Goal: Communication & Community: Answer question/provide support

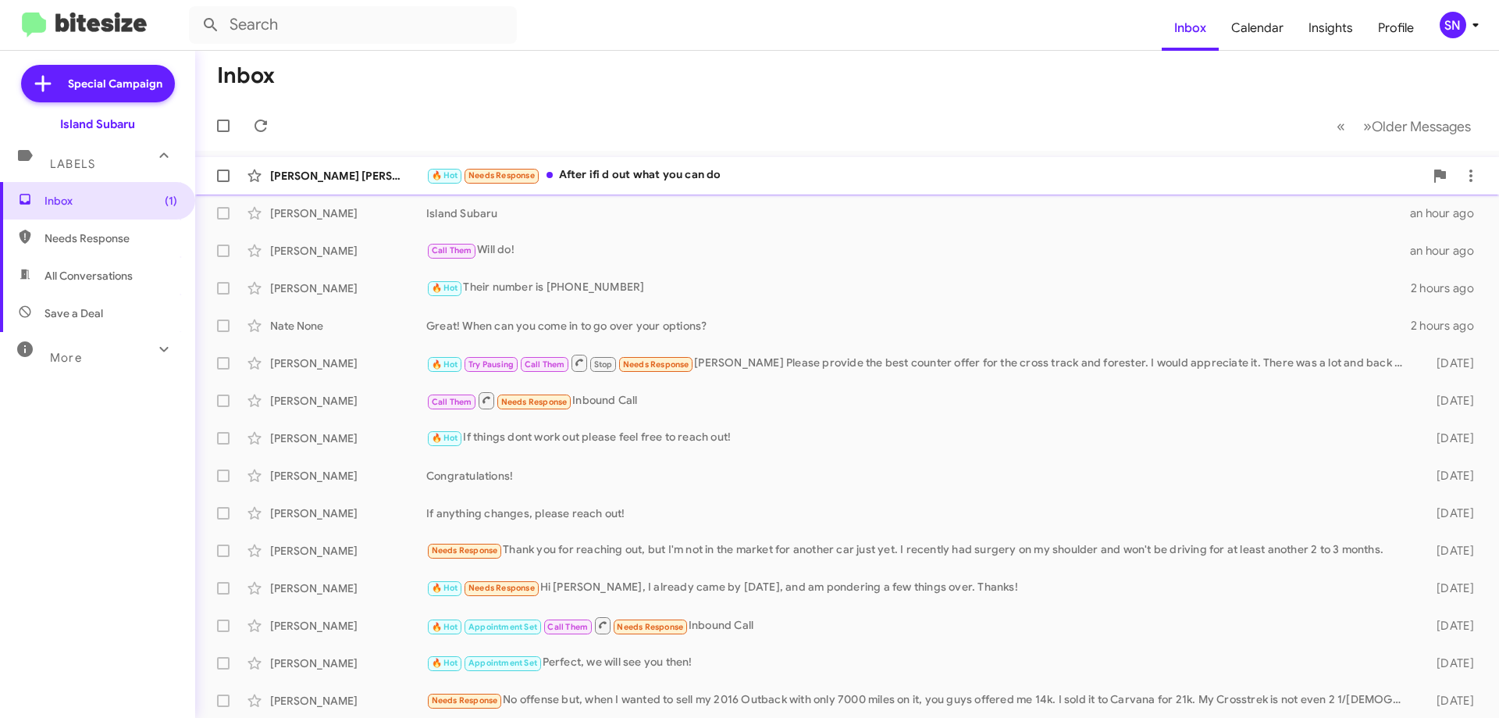
click at [722, 169] on div "🔥 Hot Needs Response After ifi d out what you can do" at bounding box center [925, 175] width 998 height 18
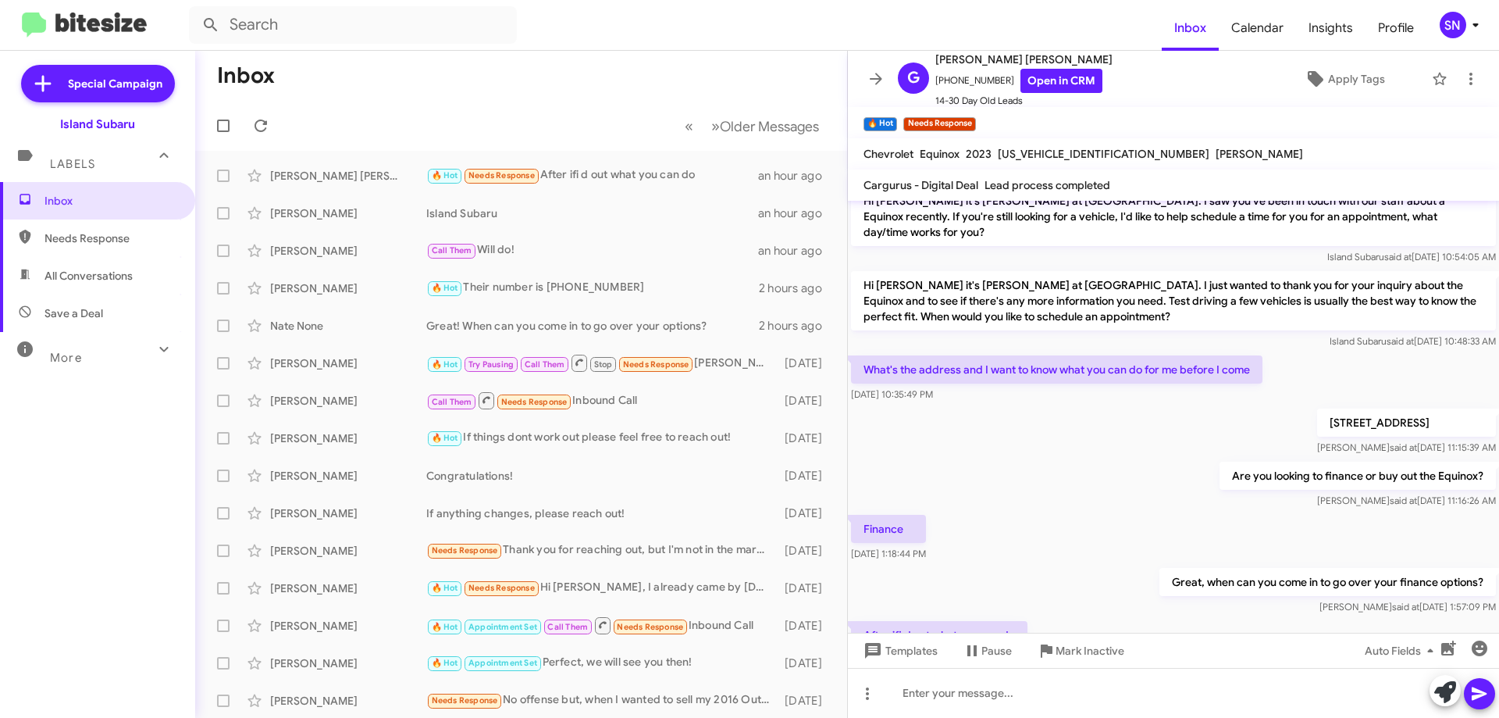
scroll to position [305, 0]
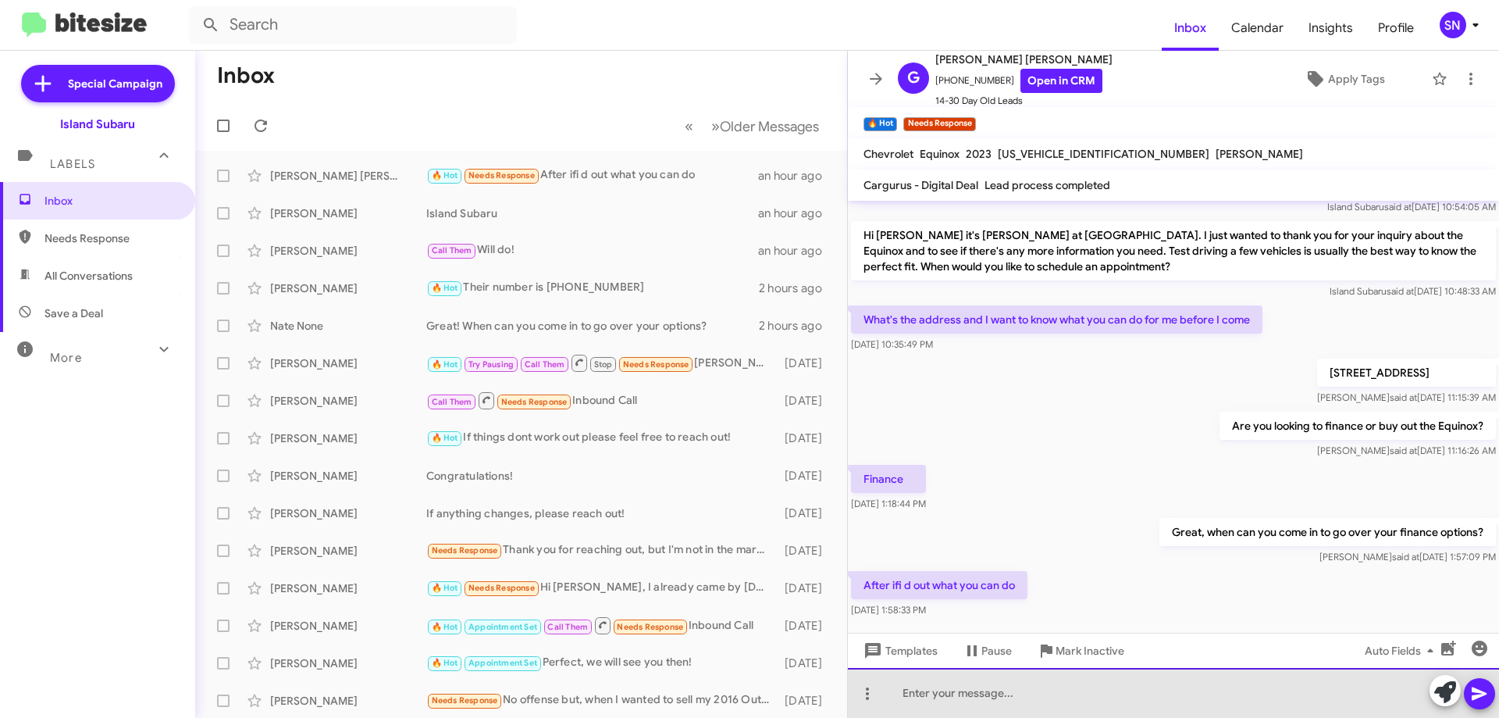
click at [972, 682] on div at bounding box center [1173, 693] width 651 height 50
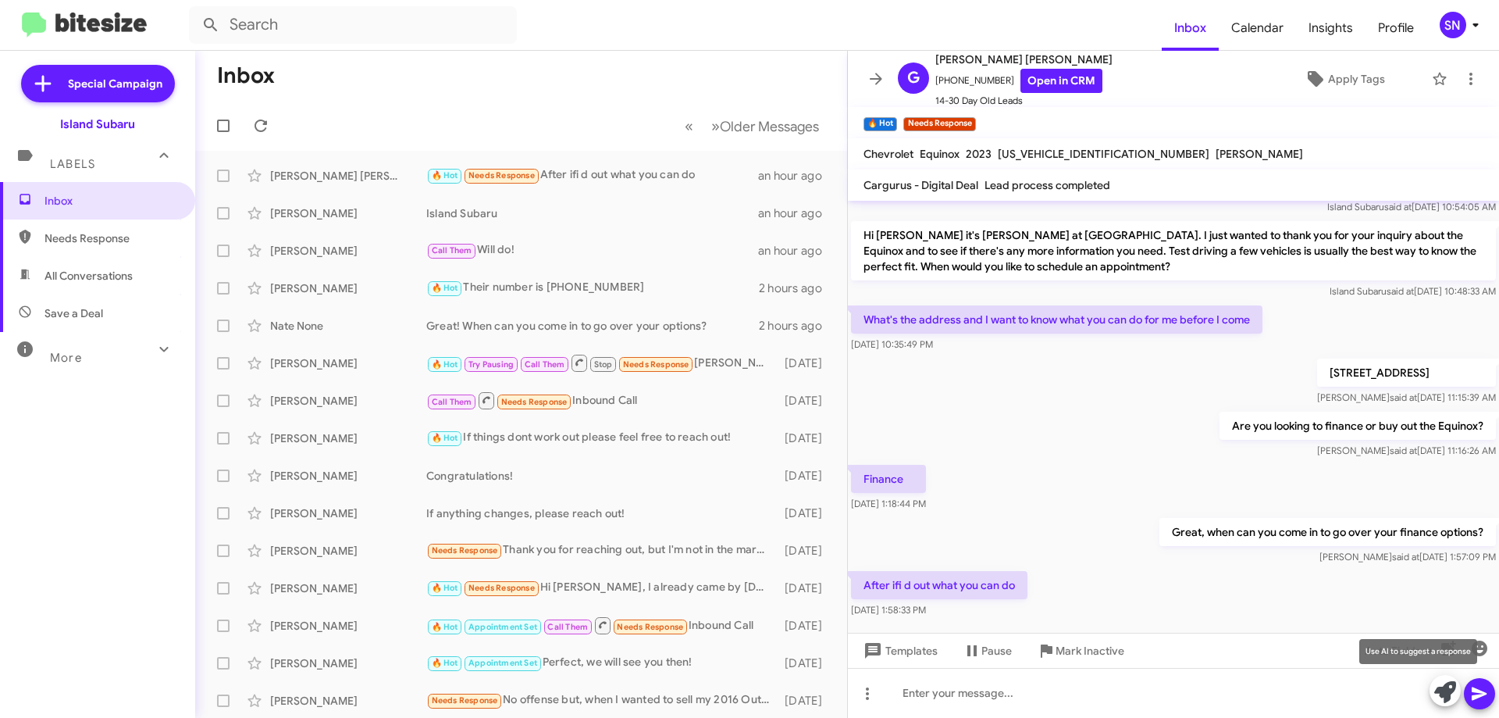
click at [1442, 693] on icon at bounding box center [1446, 692] width 22 height 22
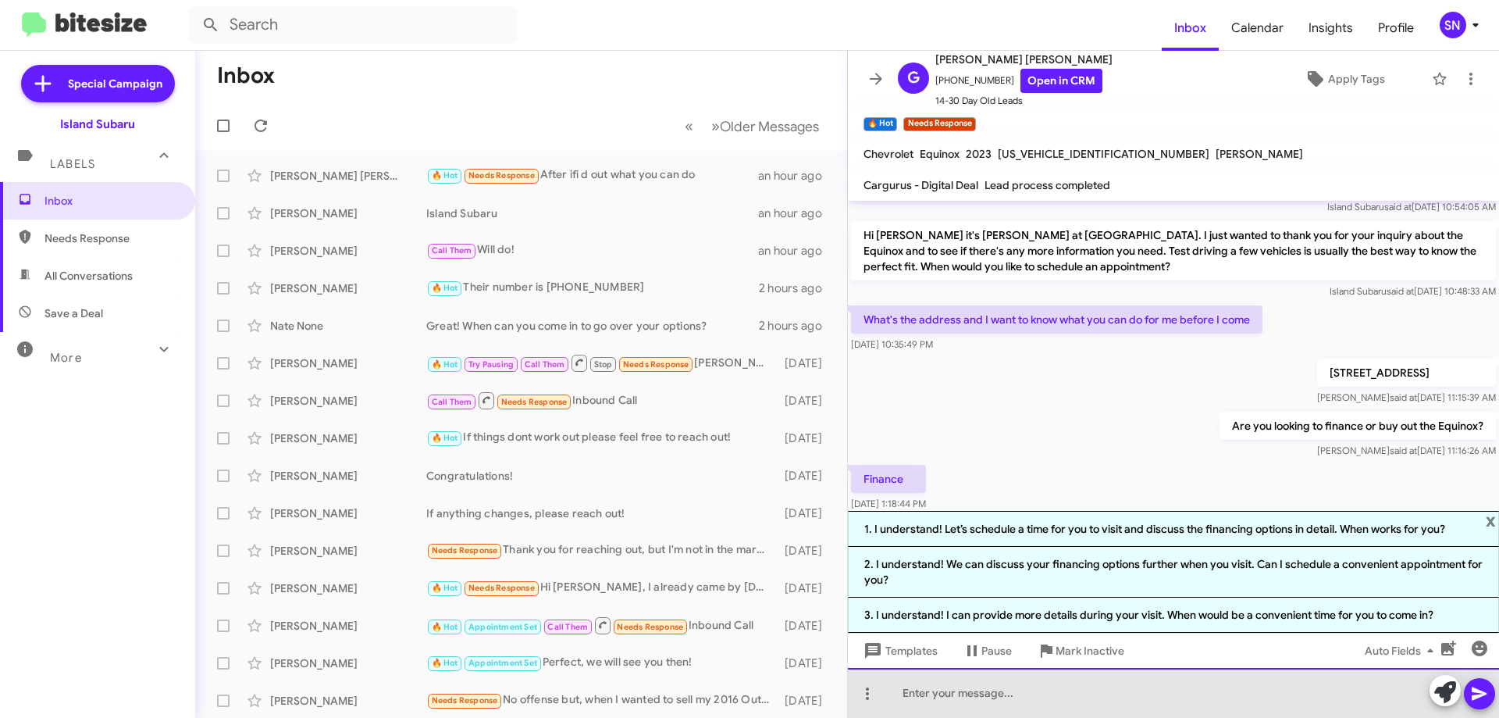
click at [1124, 707] on div at bounding box center [1173, 693] width 651 height 50
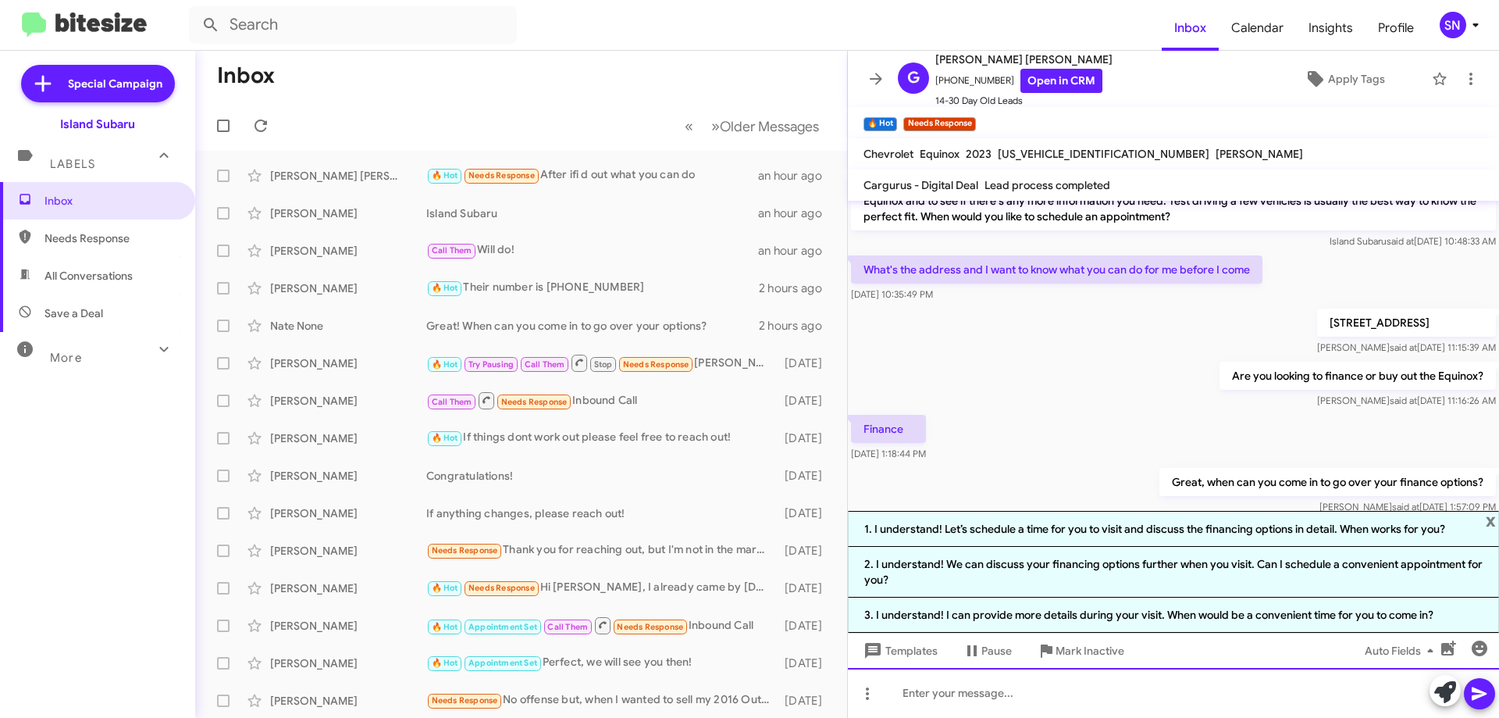
scroll to position [426, 0]
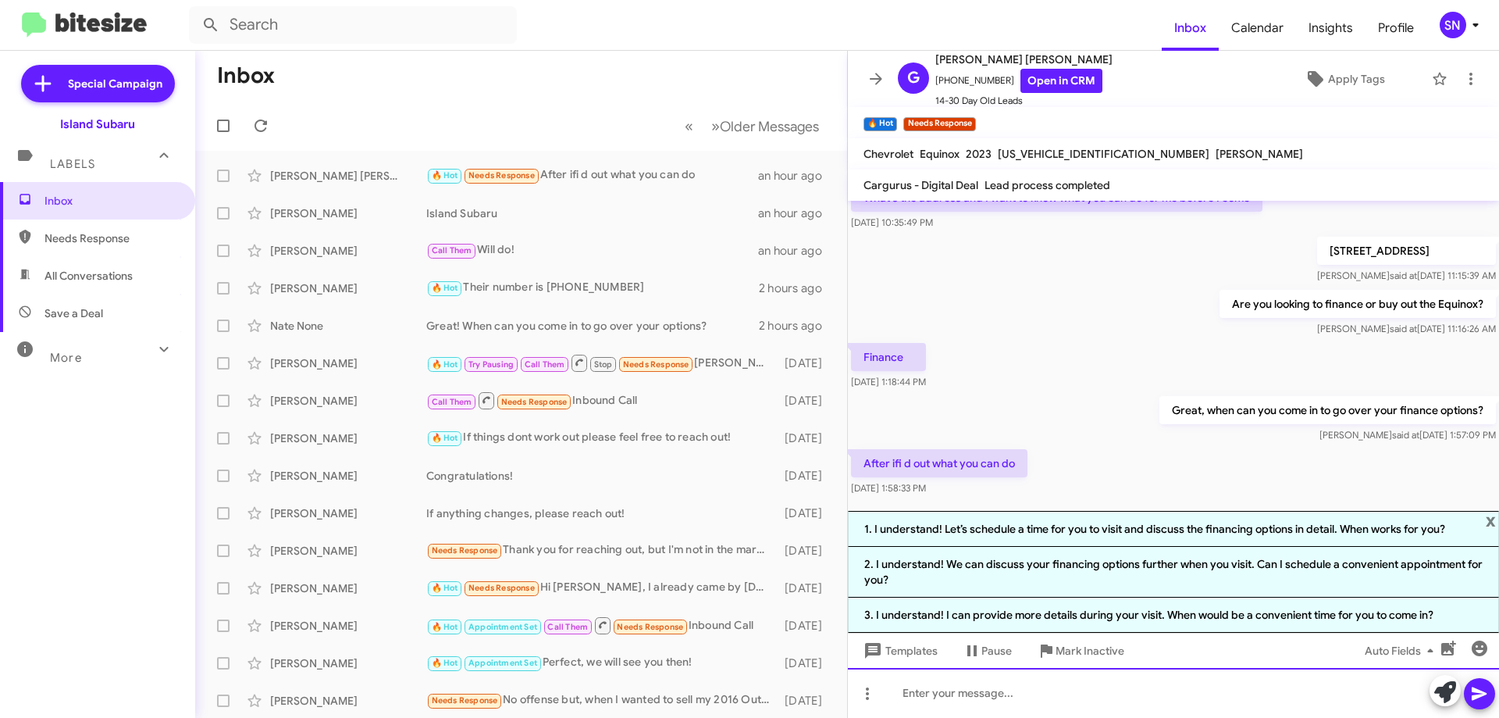
click at [970, 715] on div at bounding box center [1173, 693] width 651 height 50
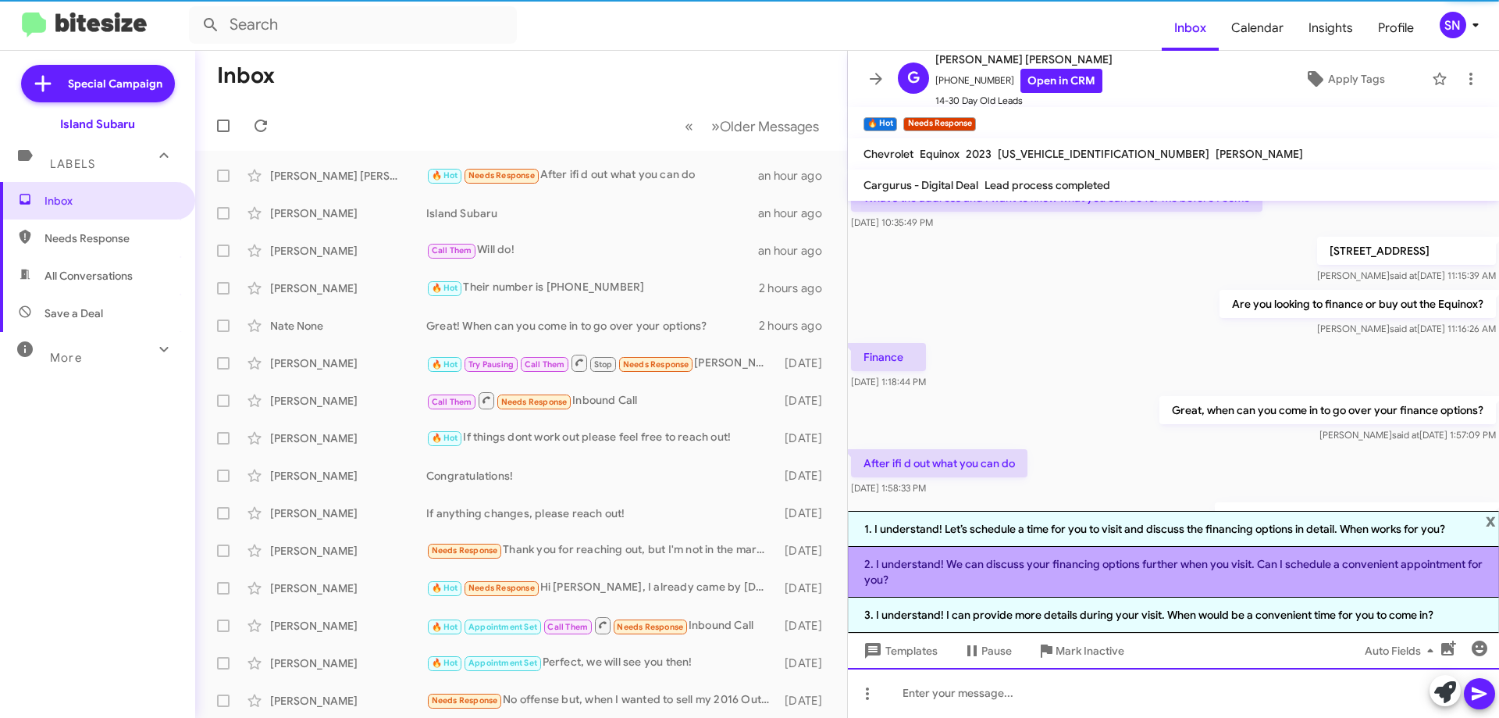
scroll to position [0, 0]
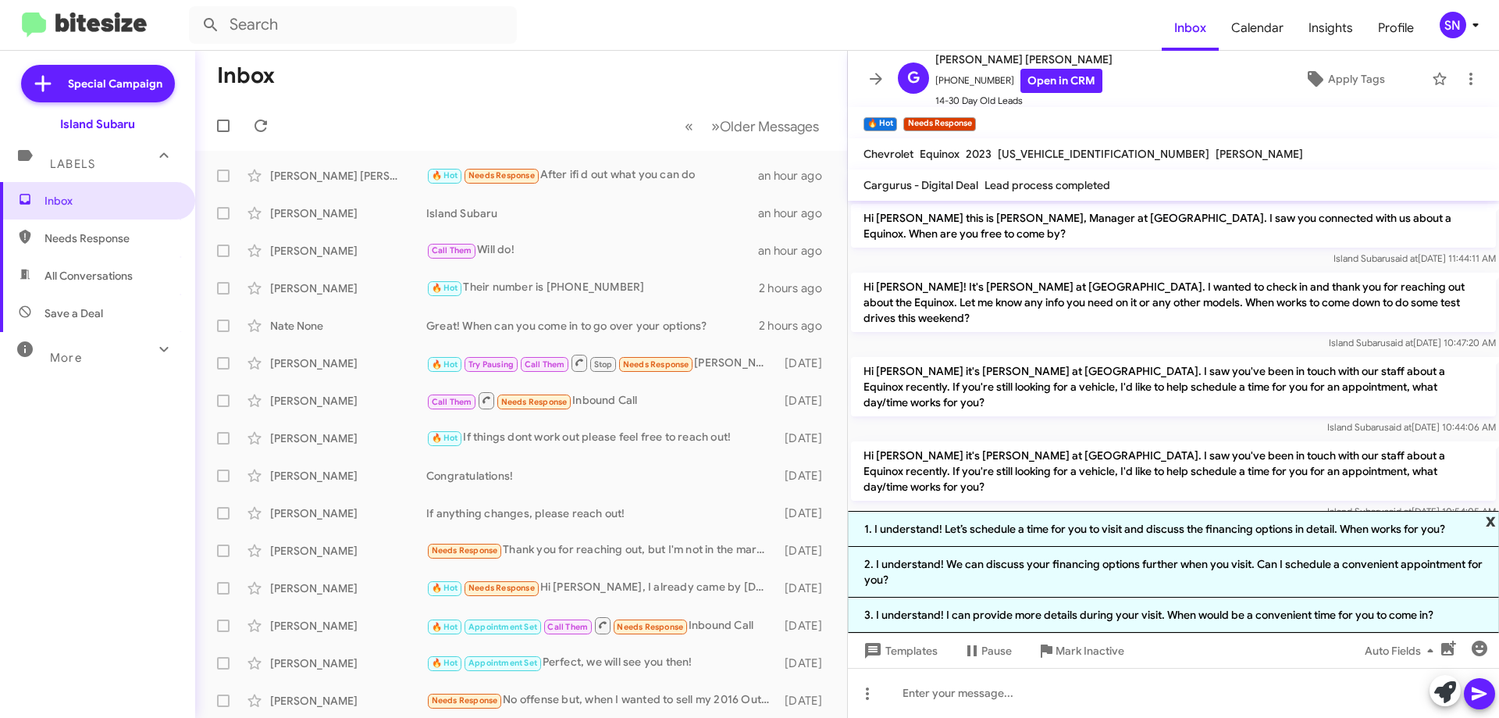
click at [1492, 526] on span "x" at bounding box center [1491, 520] width 10 height 19
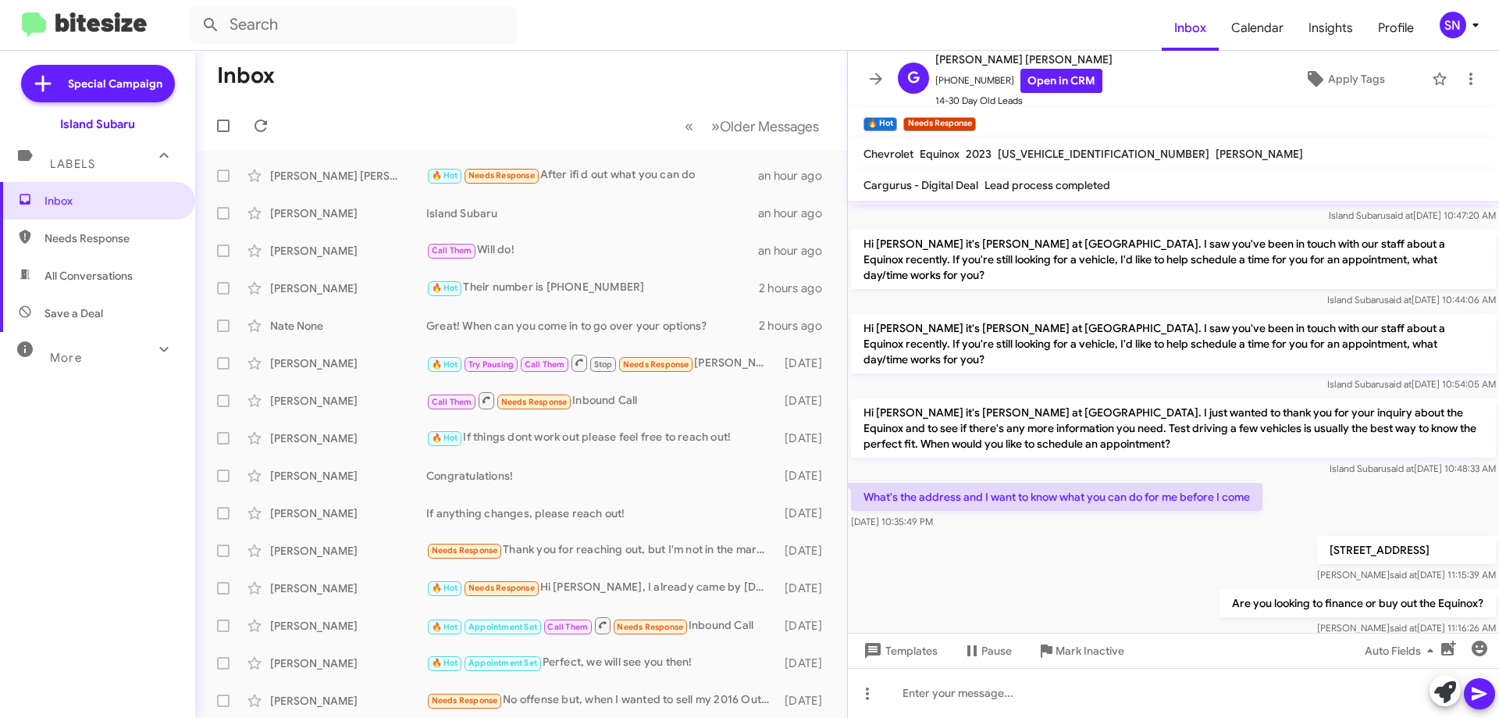
scroll to position [362, 0]
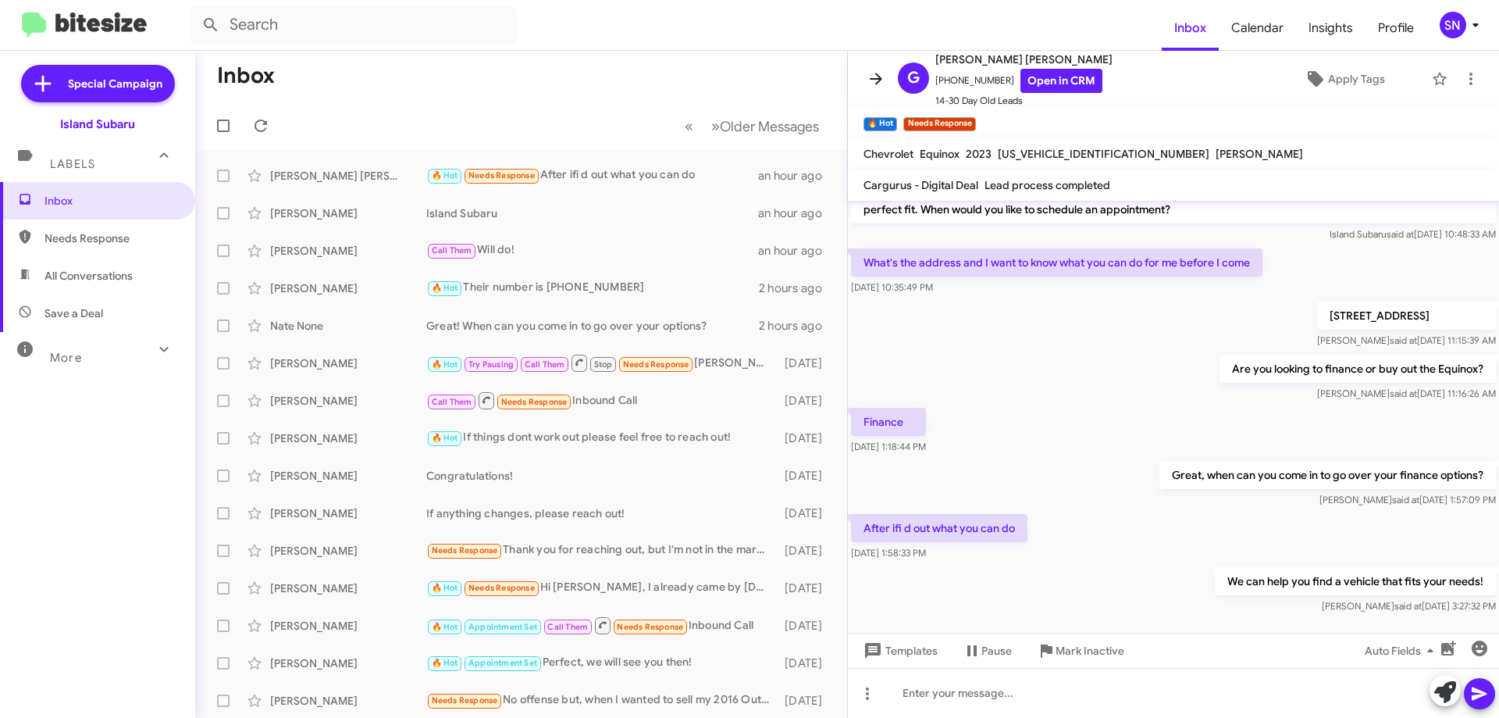
click at [871, 73] on icon at bounding box center [876, 79] width 19 height 19
